Goal: Information Seeking & Learning: Learn about a topic

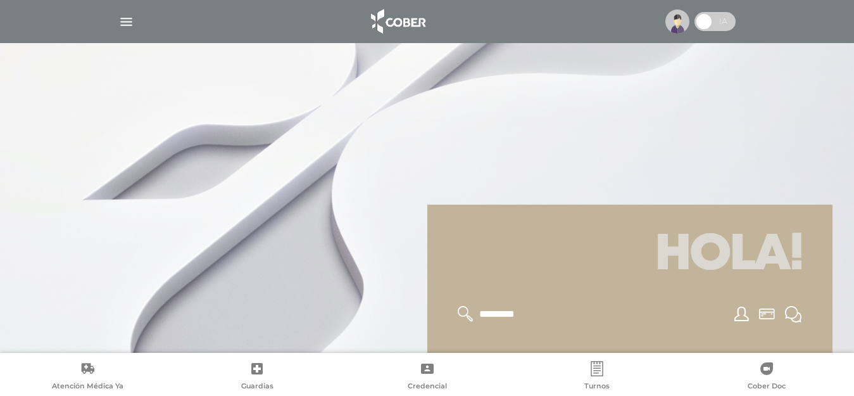
click at [678, 24] on img at bounding box center [678, 22] width 24 height 24
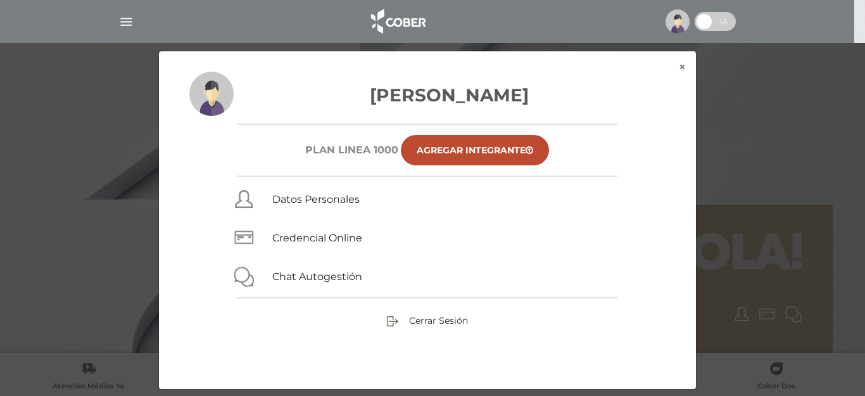
click at [765, 98] on div "× × Unzue Lucrecia Plan Linea 1000 Agregar Integrante Datos Personales Credenci…" at bounding box center [433, 220] width 822 height 339
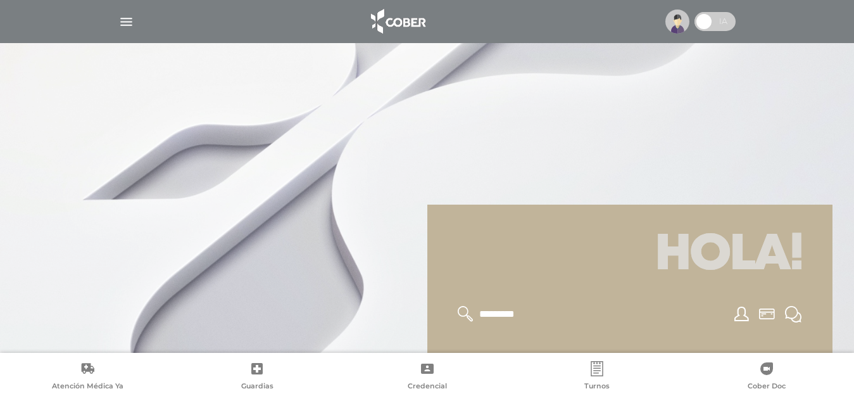
click at [127, 22] on img "button" at bounding box center [126, 22] width 16 height 16
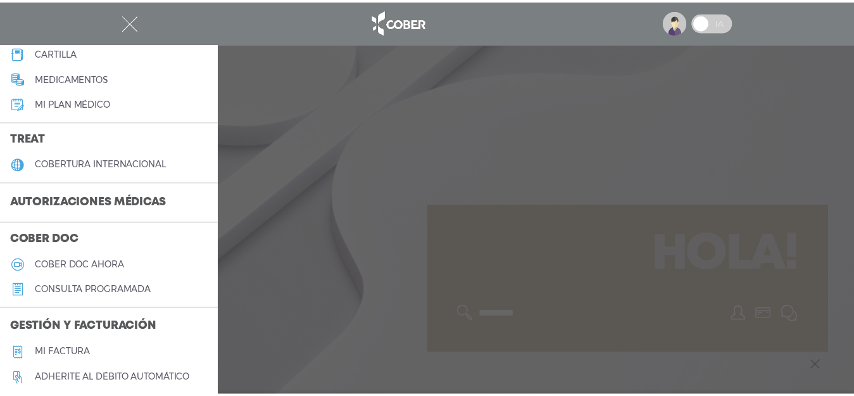
scroll to position [253, 0]
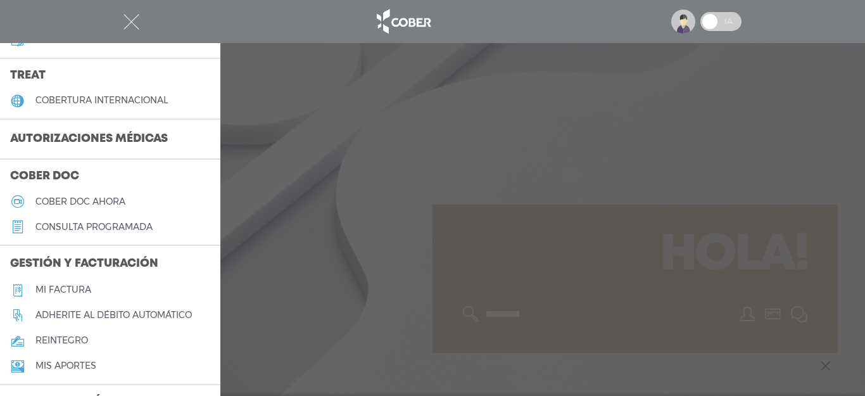
click at [72, 286] on h5 "Mi factura" at bounding box center [63, 289] width 56 height 11
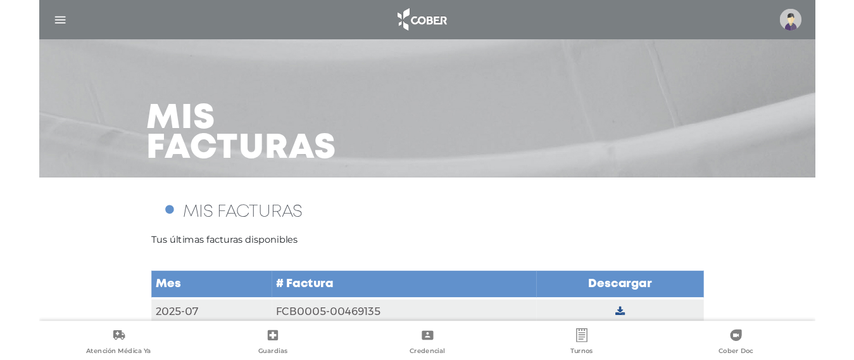
scroll to position [49, 0]
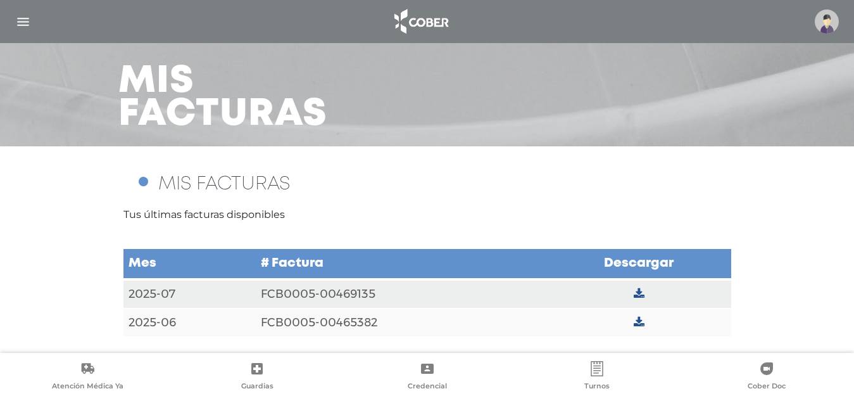
click at [637, 292] on icon at bounding box center [639, 293] width 11 height 11
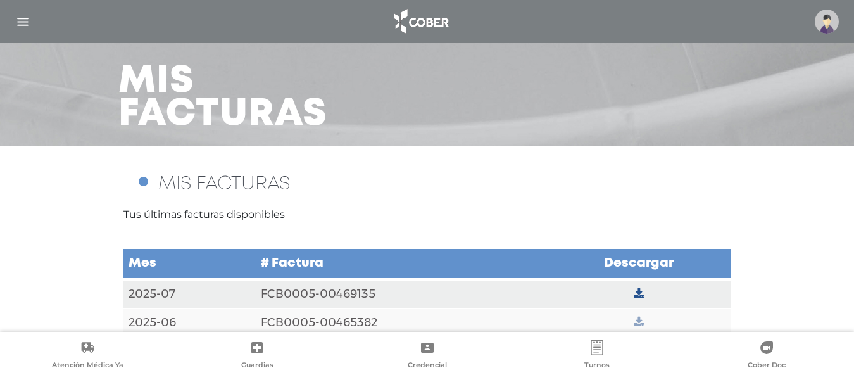
click at [638, 322] on icon at bounding box center [639, 322] width 11 height 11
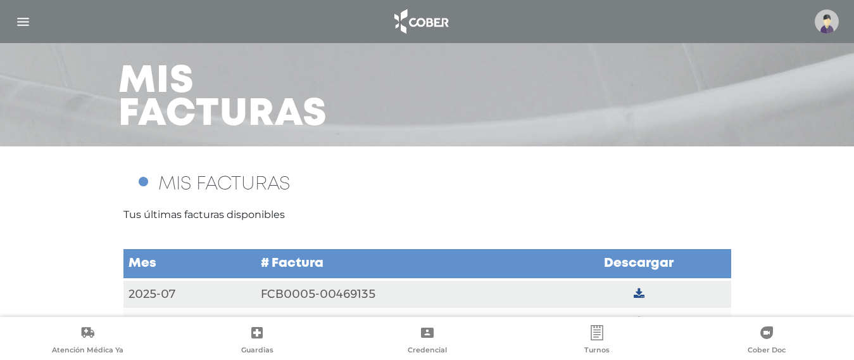
scroll to position [85, 0]
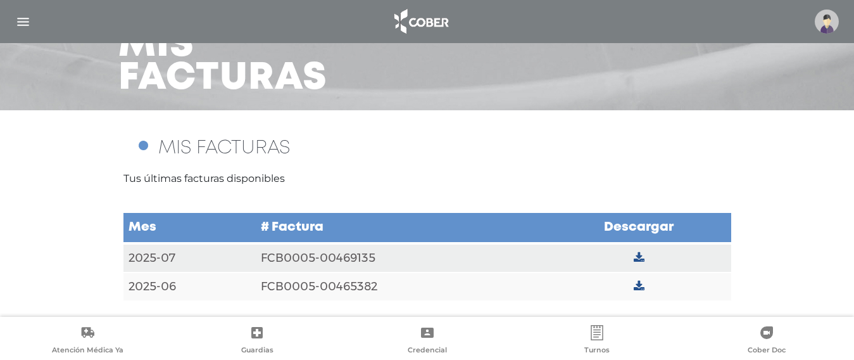
click at [844, 191] on div "MIS FACTURAS Tus últimas facturas disponibles Mes # Factura Descargar 2025-07 F…" at bounding box center [427, 213] width 854 height 206
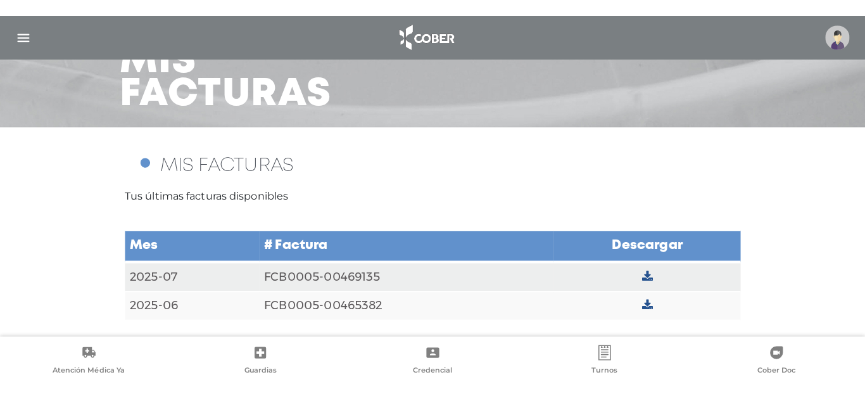
scroll to position [49, 0]
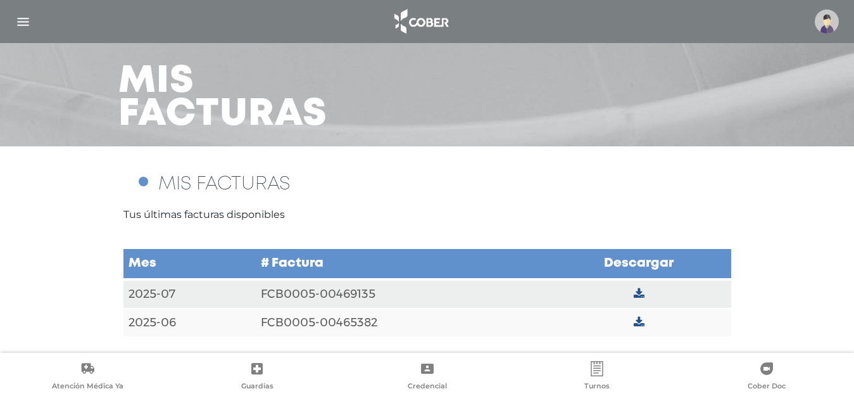
click at [19, 20] on img "button" at bounding box center [23, 22] width 16 height 16
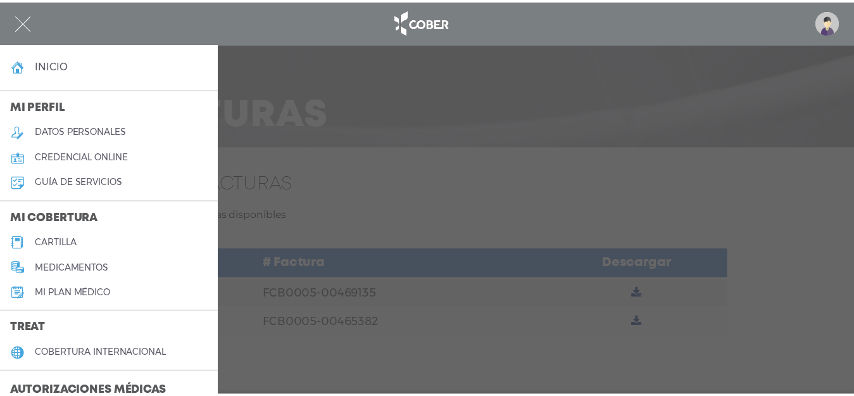
scroll to position [190, 0]
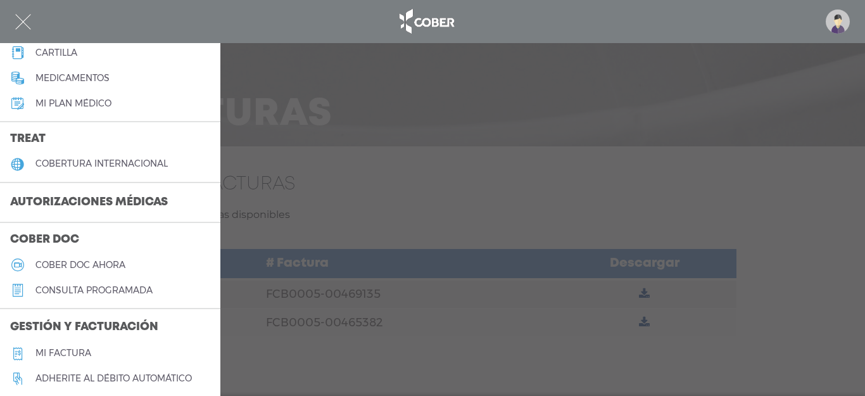
click at [73, 203] on h3 "Autorizaciones médicas" at bounding box center [89, 203] width 178 height 24
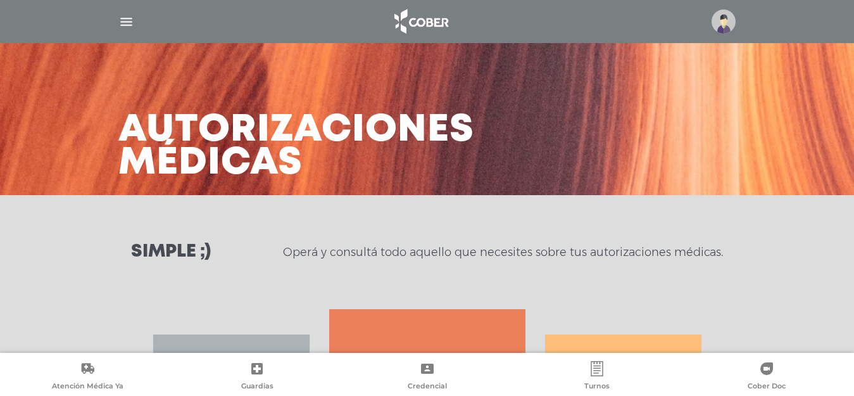
scroll to position [190, 0]
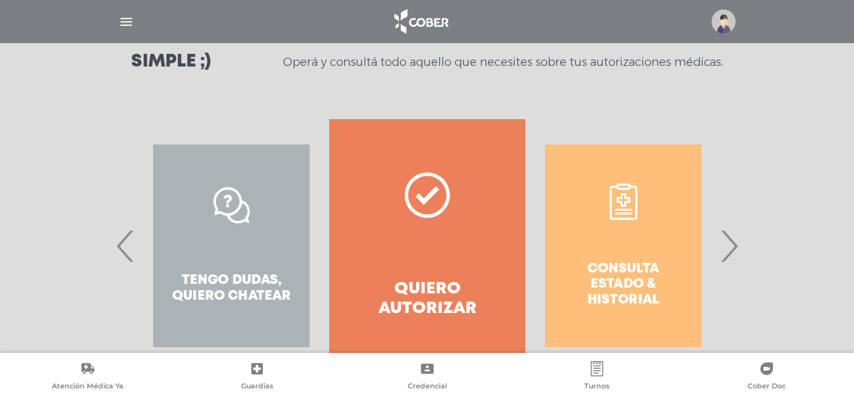
click at [618, 257] on div "Consulta estado & historial" at bounding box center [624, 245] width 196 height 253
click at [628, 279] on div "Consulta estado & historial" at bounding box center [624, 245] width 196 height 253
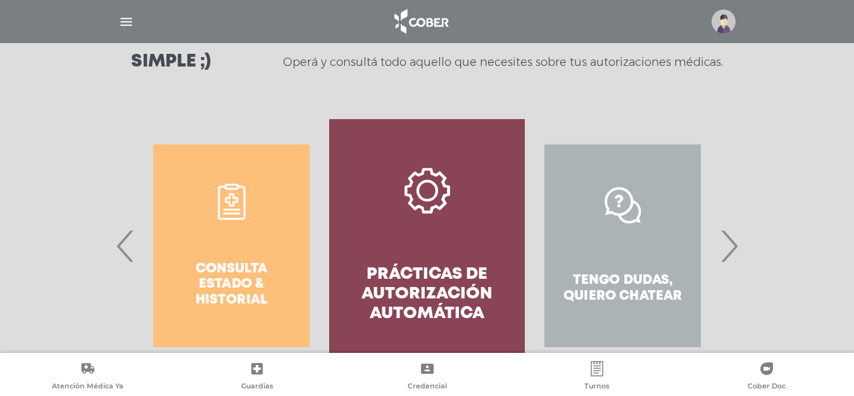
click at [222, 219] on div "Consulta estado & historial" at bounding box center [232, 245] width 196 height 253
click at [237, 279] on div "Consulta estado & historial" at bounding box center [232, 245] width 196 height 253
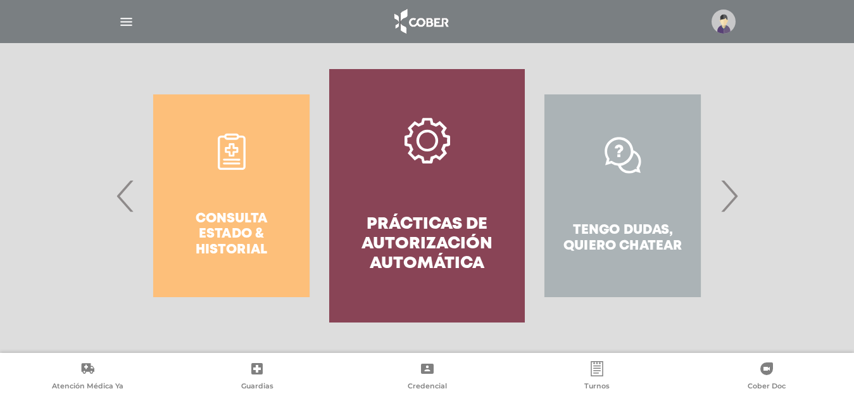
click at [210, 223] on div "Consulta estado & historial" at bounding box center [232, 195] width 196 height 253
click at [232, 252] on div "Consulta estado & historial" at bounding box center [232, 195] width 196 height 253
click at [232, 251] on div "Consulta estado & historial" at bounding box center [232, 195] width 196 height 253
click at [232, 147] on div "Consulta estado & historial" at bounding box center [232, 195] width 196 height 253
click at [207, 223] on div "Consulta estado & historial" at bounding box center [232, 195] width 196 height 253
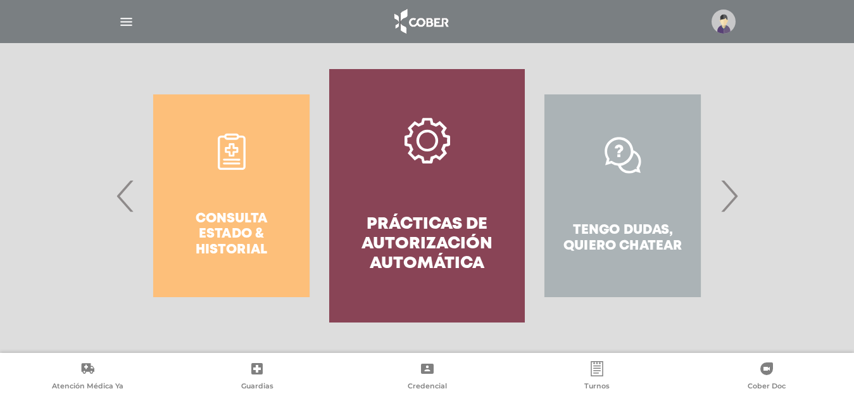
click at [124, 191] on span "‹" at bounding box center [125, 196] width 25 height 68
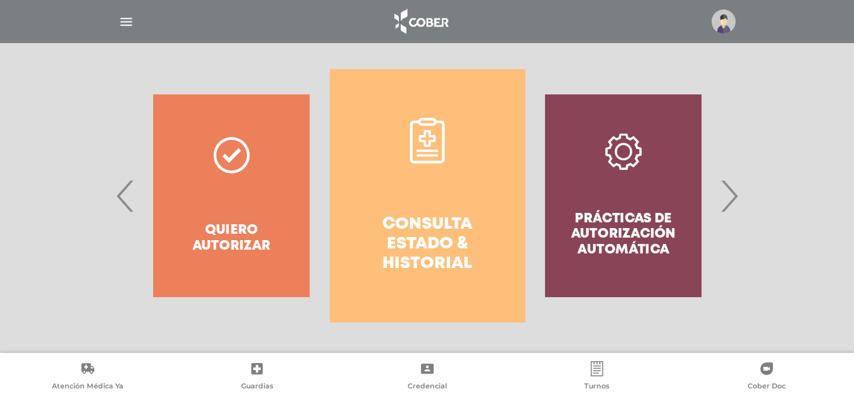
click at [398, 235] on h4 "Consulta estado & historial" at bounding box center [428, 245] width 150 height 60
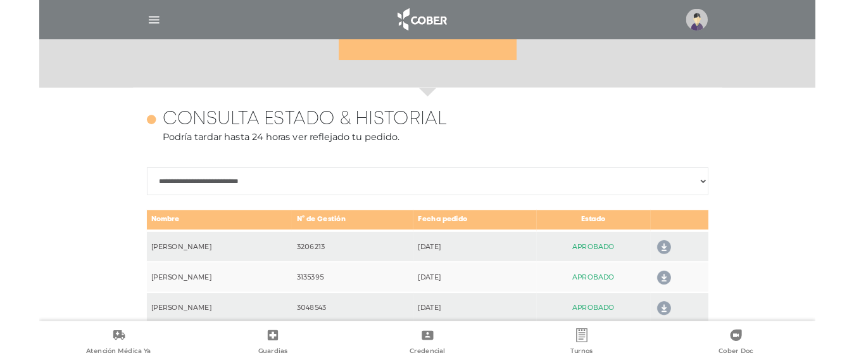
scroll to position [562, 0]
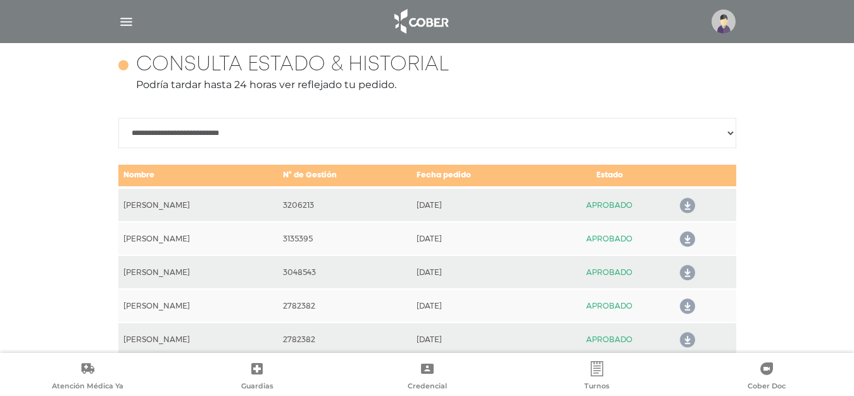
click at [689, 239] on icon at bounding box center [685, 239] width 20 height 20
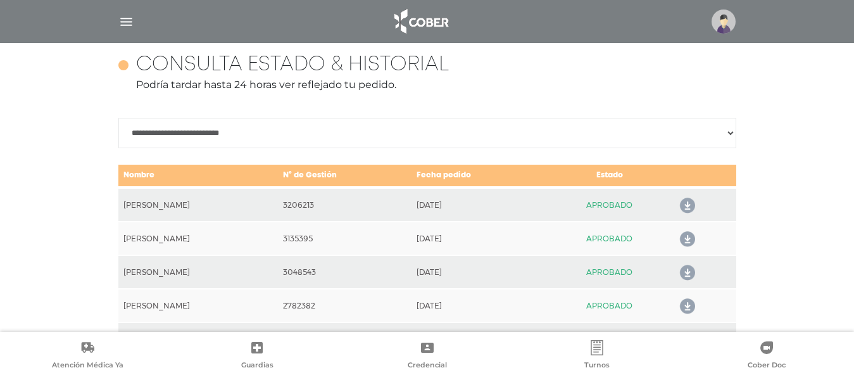
click at [690, 206] on icon at bounding box center [685, 206] width 20 height 20
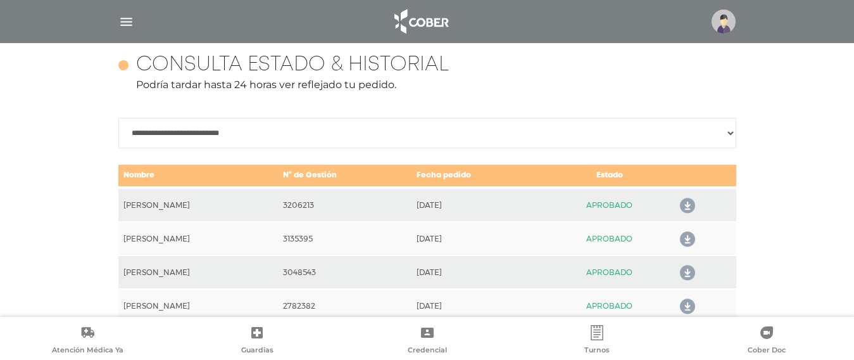
click at [690, 272] on icon at bounding box center [685, 273] width 20 height 20
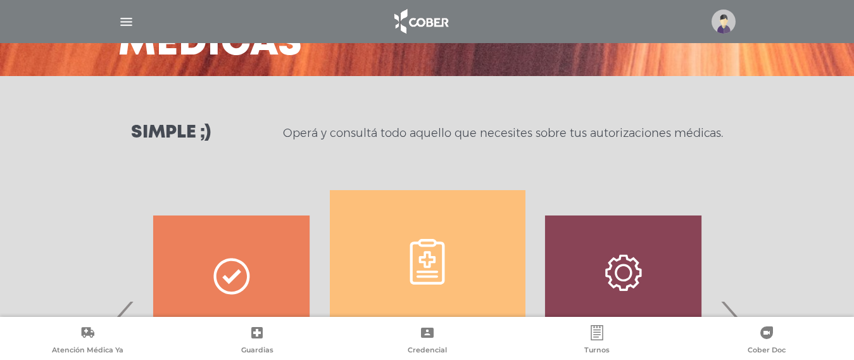
scroll to position [0, 0]
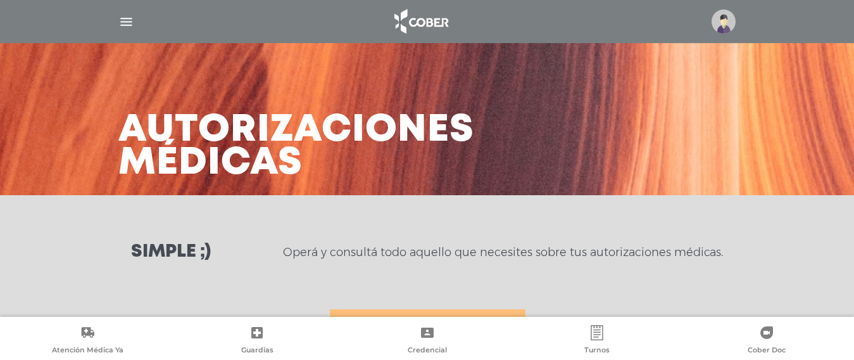
click at [132, 22] on img "button" at bounding box center [126, 22] width 16 height 16
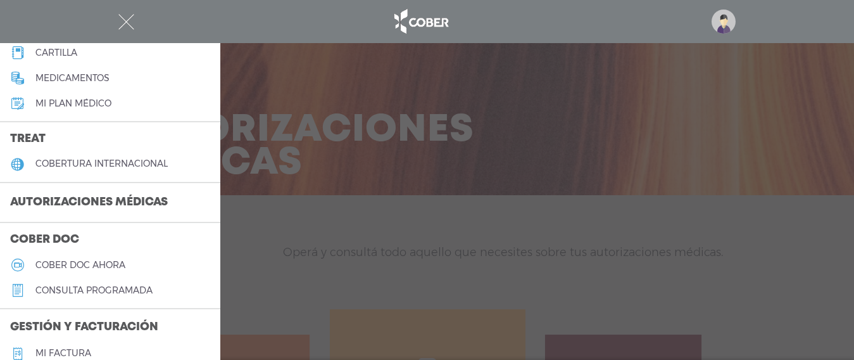
scroll to position [253, 0]
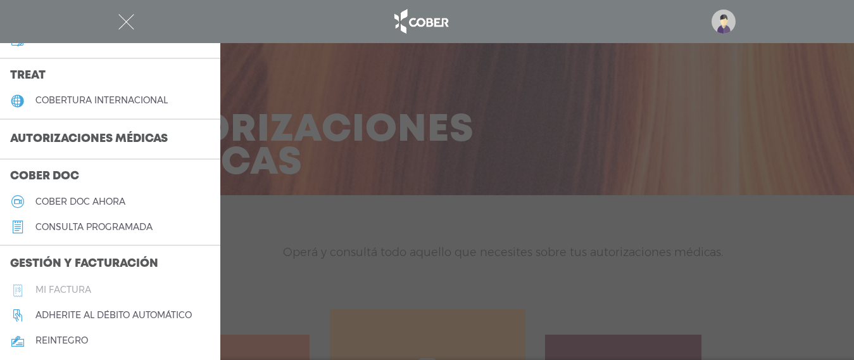
click at [73, 280] on link "Mi factura" at bounding box center [110, 289] width 220 height 25
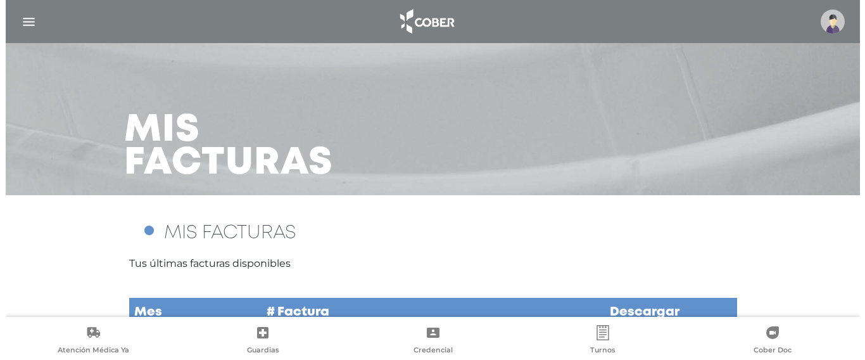
scroll to position [85, 0]
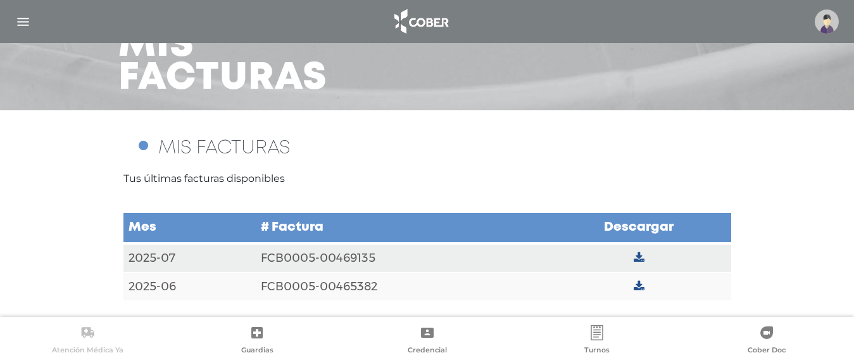
click at [77, 336] on link "Atención Médica Ya" at bounding box center [88, 341] width 170 height 32
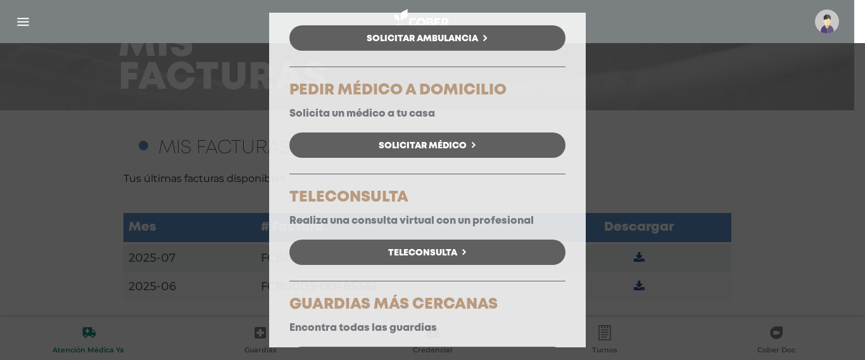
scroll to position [172, 0]
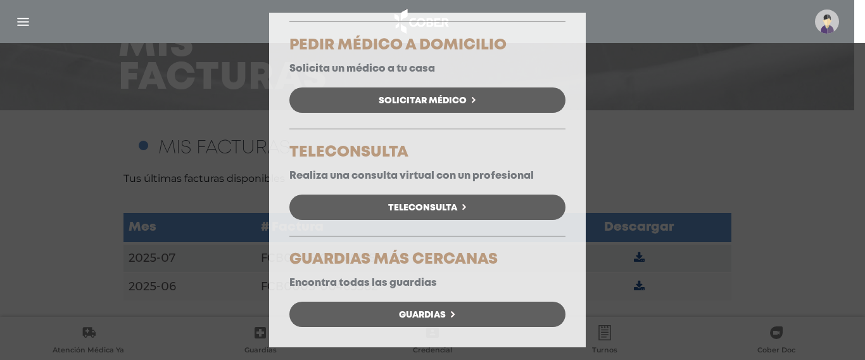
click at [431, 313] on span "Guardias" at bounding box center [422, 314] width 47 height 9
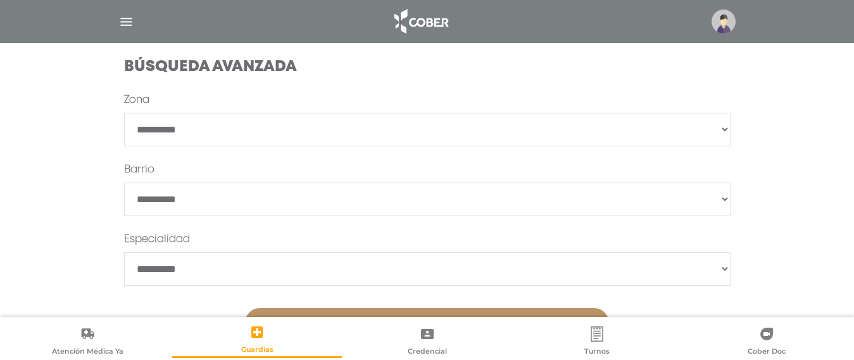
scroll to position [433, 0]
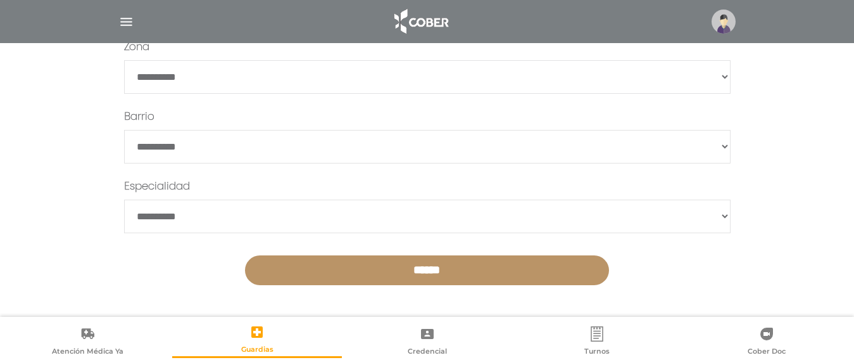
click at [441, 267] on input "******" at bounding box center [427, 270] width 364 height 30
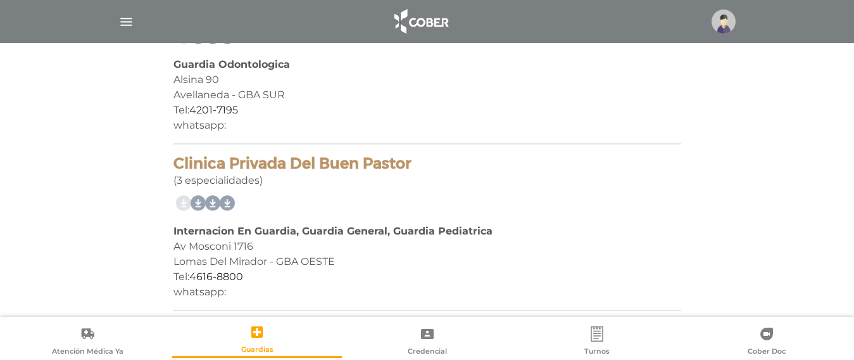
scroll to position [3346, 0]
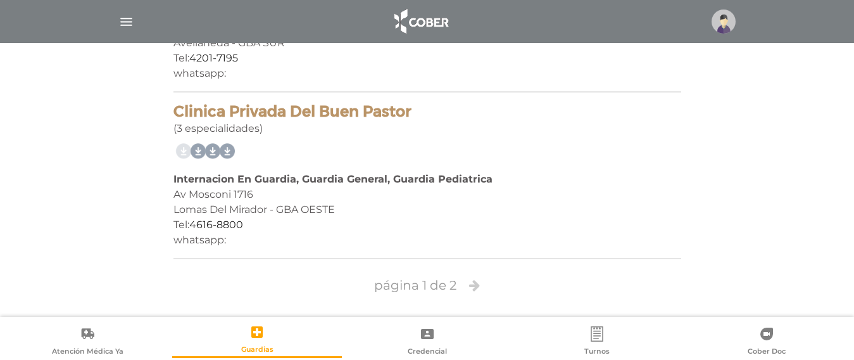
click at [473, 287] on icon at bounding box center [474, 285] width 11 height 13
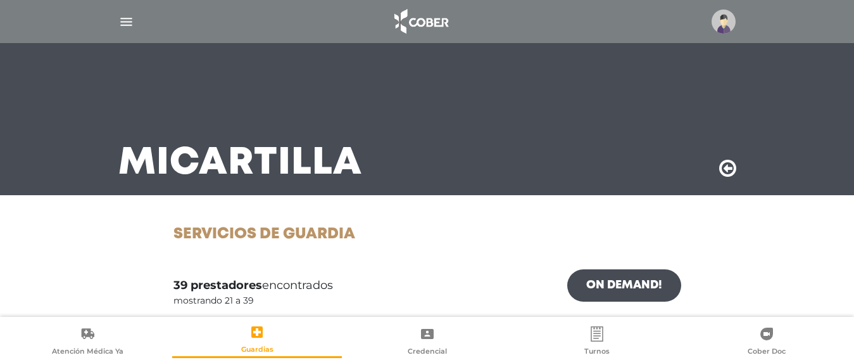
click at [127, 20] on img "button" at bounding box center [126, 22] width 16 height 16
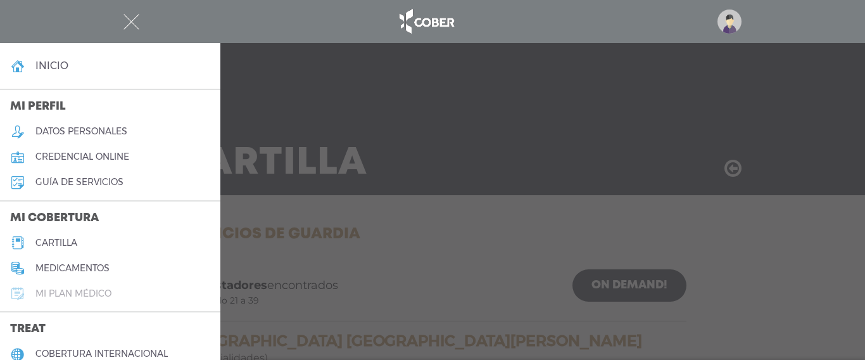
click at [74, 288] on h5 "Mi plan médico" at bounding box center [73, 293] width 76 height 11
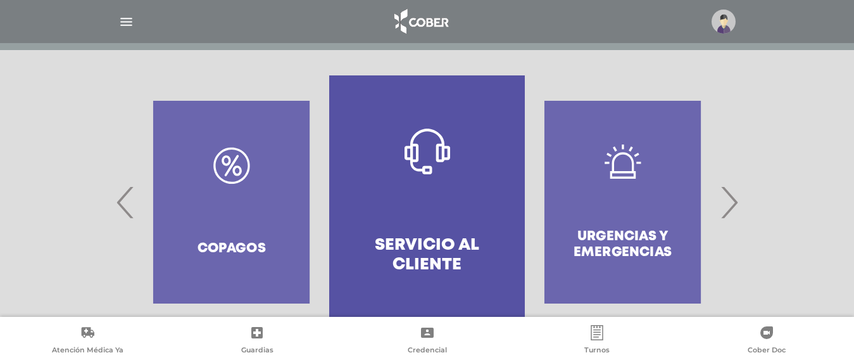
scroll to position [291, 0]
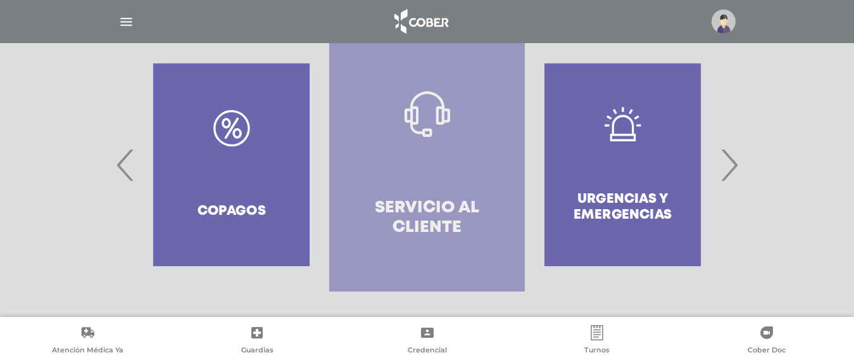
click at [435, 125] on icon at bounding box center [428, 114] width 46 height 46
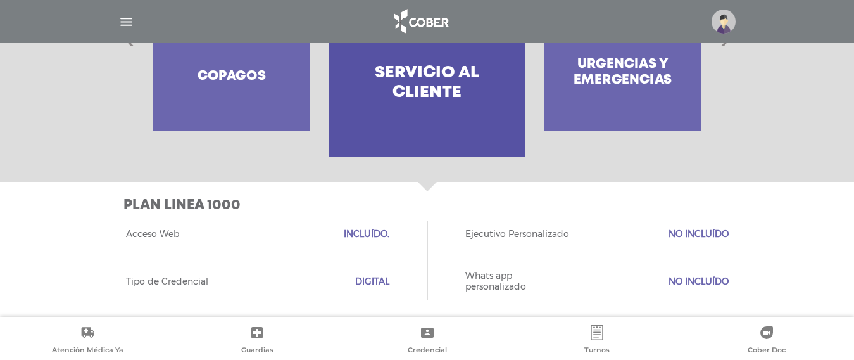
scroll to position [431, 0]
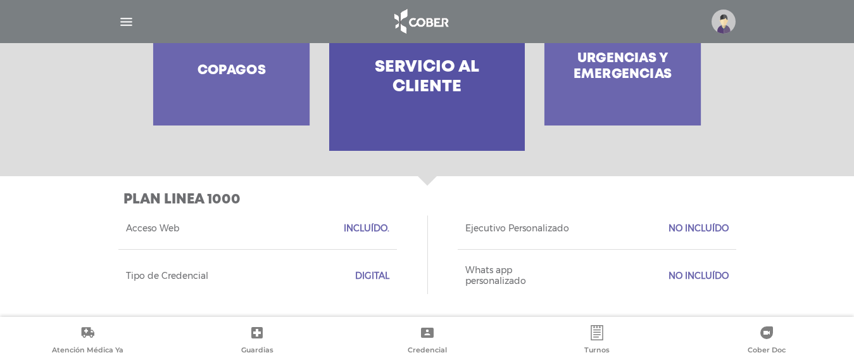
click at [619, 70] on div "Urgencias y emergencias" at bounding box center [623, 23] width 196 height 253
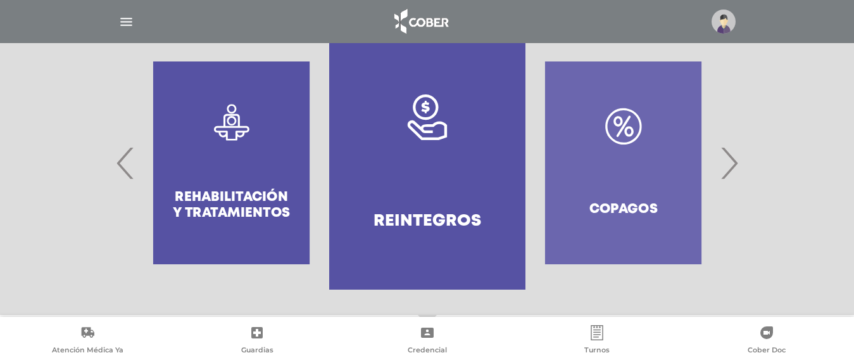
scroll to position [291, 0]
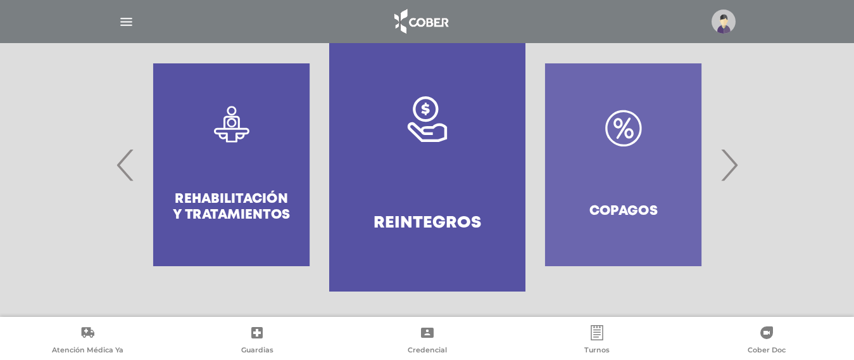
click at [206, 194] on div ".st0{fill:#FFFFFF;} Rehabilitación y Tratamientos" at bounding box center [232, 164] width 196 height 253
click at [234, 122] on div ".st0{fill:#FFFFFF;} Rehabilitación y Tratamientos" at bounding box center [232, 164] width 196 height 253
click at [225, 146] on div ".st0{fill:#FFFFFF;} Rehabilitación y Tratamientos" at bounding box center [232, 164] width 196 height 253
click at [231, 138] on div ".st0{fill:#FFFFFF;} Rehabilitación y Tratamientos" at bounding box center [232, 164] width 196 height 253
click at [231, 137] on div ".st0{fill:#FFFFFF;} Rehabilitación y Tratamientos" at bounding box center [232, 164] width 196 height 253
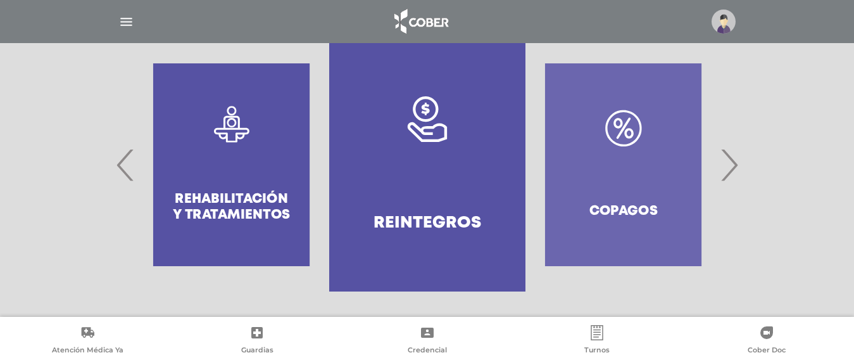
click at [231, 137] on div ".st0{fill:#FFFFFF;} Rehabilitación y Tratamientos" at bounding box center [232, 164] width 196 height 253
click at [219, 209] on div ".st0{fill:#FFFFFF;} Rehabilitación y Tratamientos" at bounding box center [232, 164] width 196 height 253
click at [243, 209] on div ".st0{fill:#FFFFFF;} Rehabilitación y Tratamientos" at bounding box center [232, 164] width 196 height 253
click at [122, 168] on span "‹" at bounding box center [125, 164] width 25 height 68
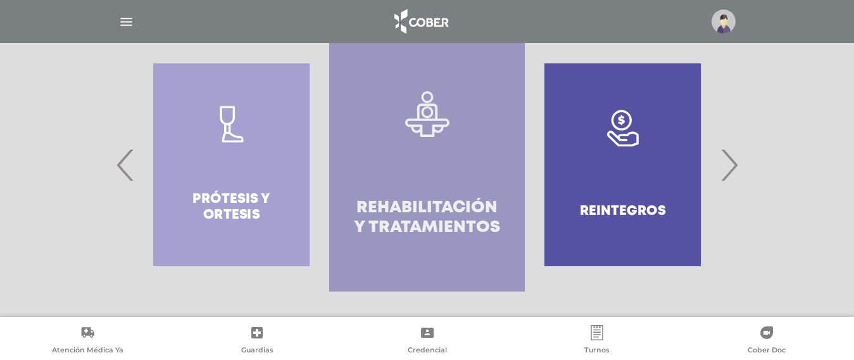
click at [400, 180] on link ".st0{fill:#FFFFFF;} Rehabilitación y Tratamientos" at bounding box center [427, 164] width 196 height 253
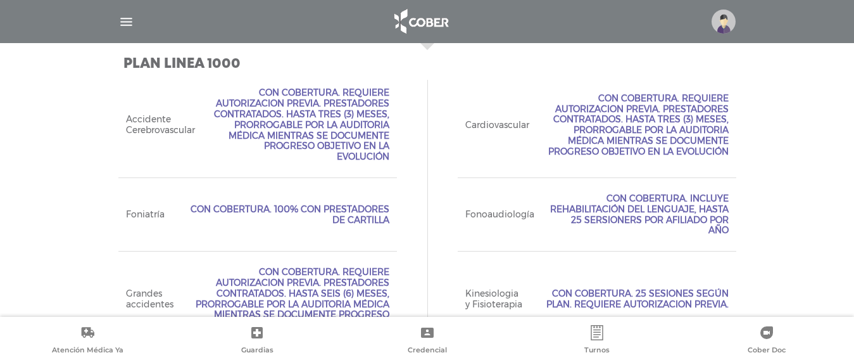
scroll to position [630, 0]
